Goal: Task Accomplishment & Management: Manage account settings

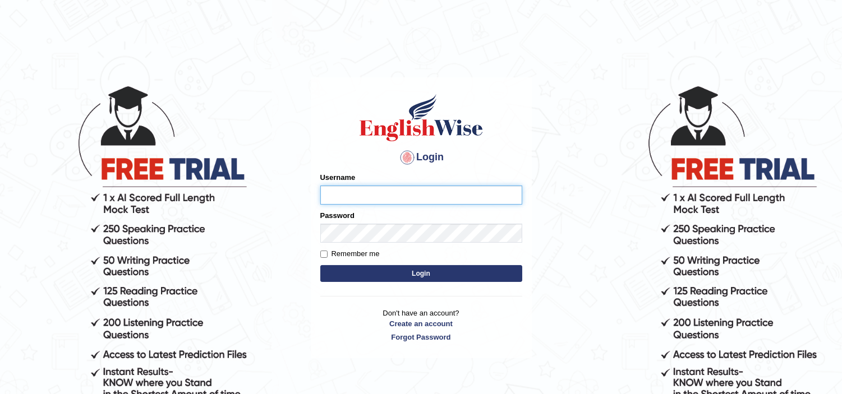
type input "dhanushkakeerthi"
click at [432, 274] on button "Login" at bounding box center [421, 273] width 202 height 17
